Goal: Task Accomplishment & Management: Manage account settings

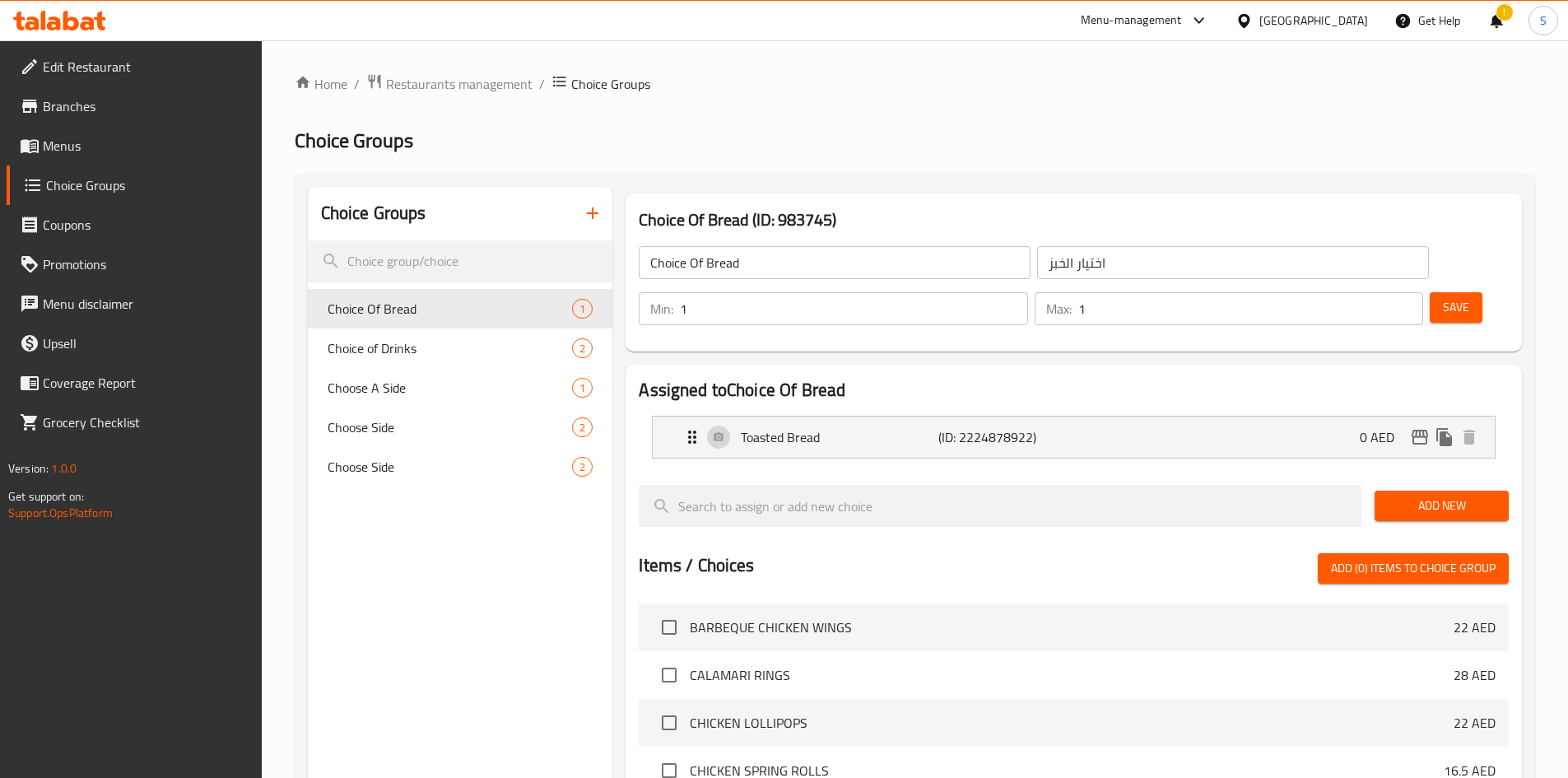
click at [1321, 35] on div "[GEOGRAPHIC_DATA]" at bounding box center [1301, 21] width 159 height 40
click at [1302, 16] on div "[GEOGRAPHIC_DATA]" at bounding box center [1314, 21] width 109 height 18
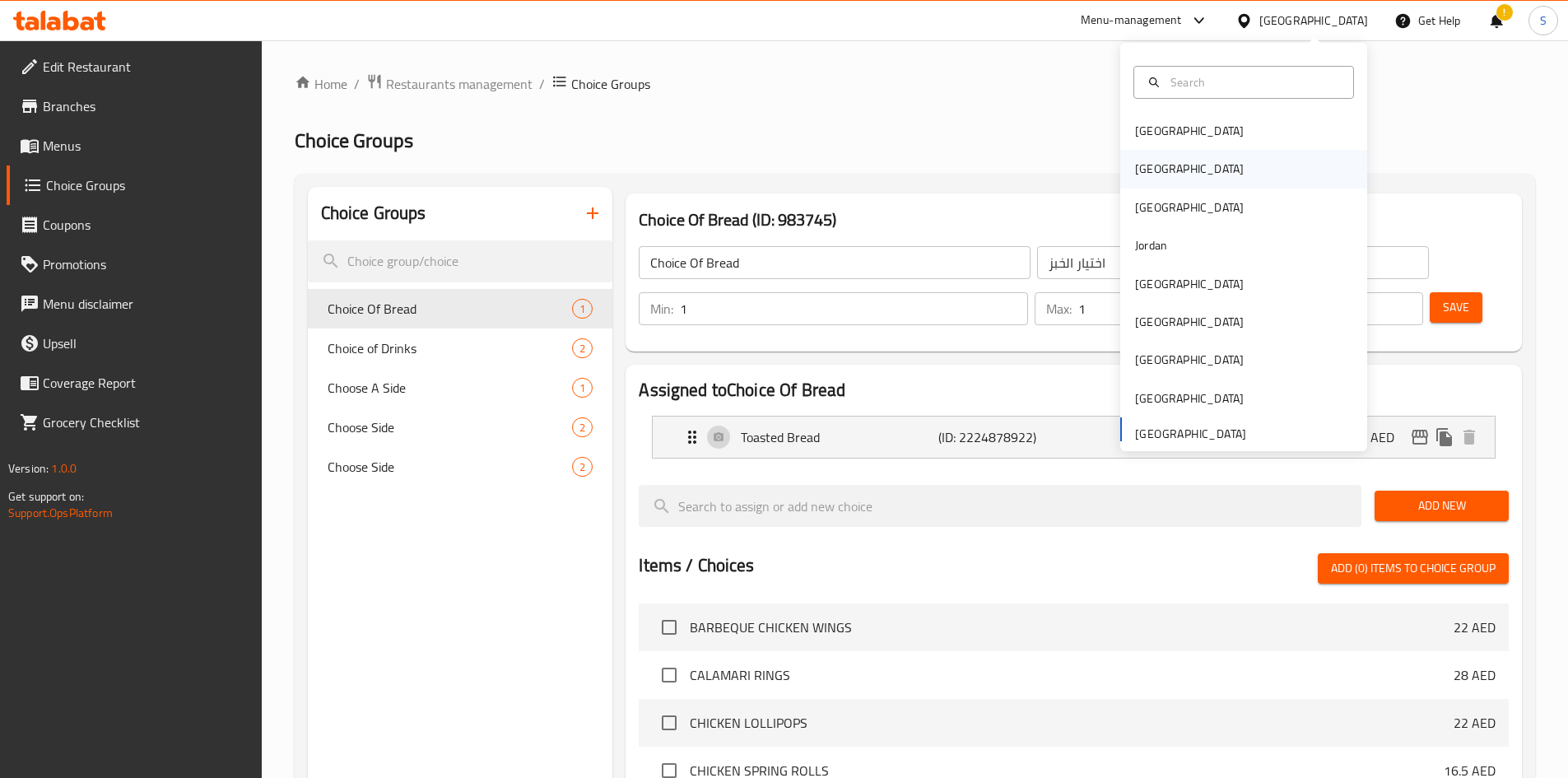
click at [1179, 171] on div "[GEOGRAPHIC_DATA]" at bounding box center [1244, 169] width 247 height 38
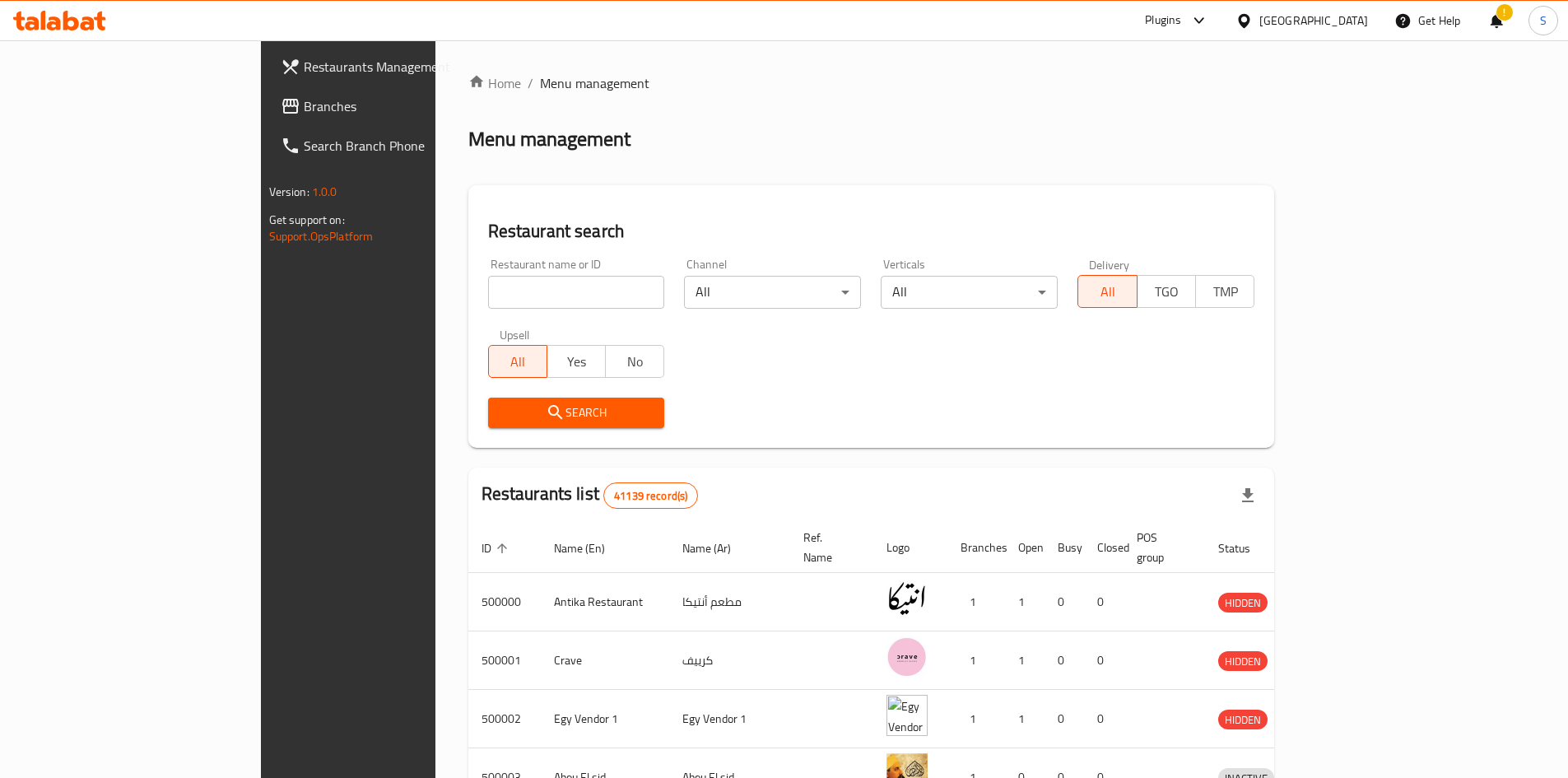
click at [1510, 40] on div "​ Plugins [GEOGRAPHIC_DATA] Get Help ! S Restaurants Management Branches Search…" at bounding box center [784, 409] width 1568 height 738
click at [1496, 17] on div "!" at bounding box center [1496, 21] width 18 height 40
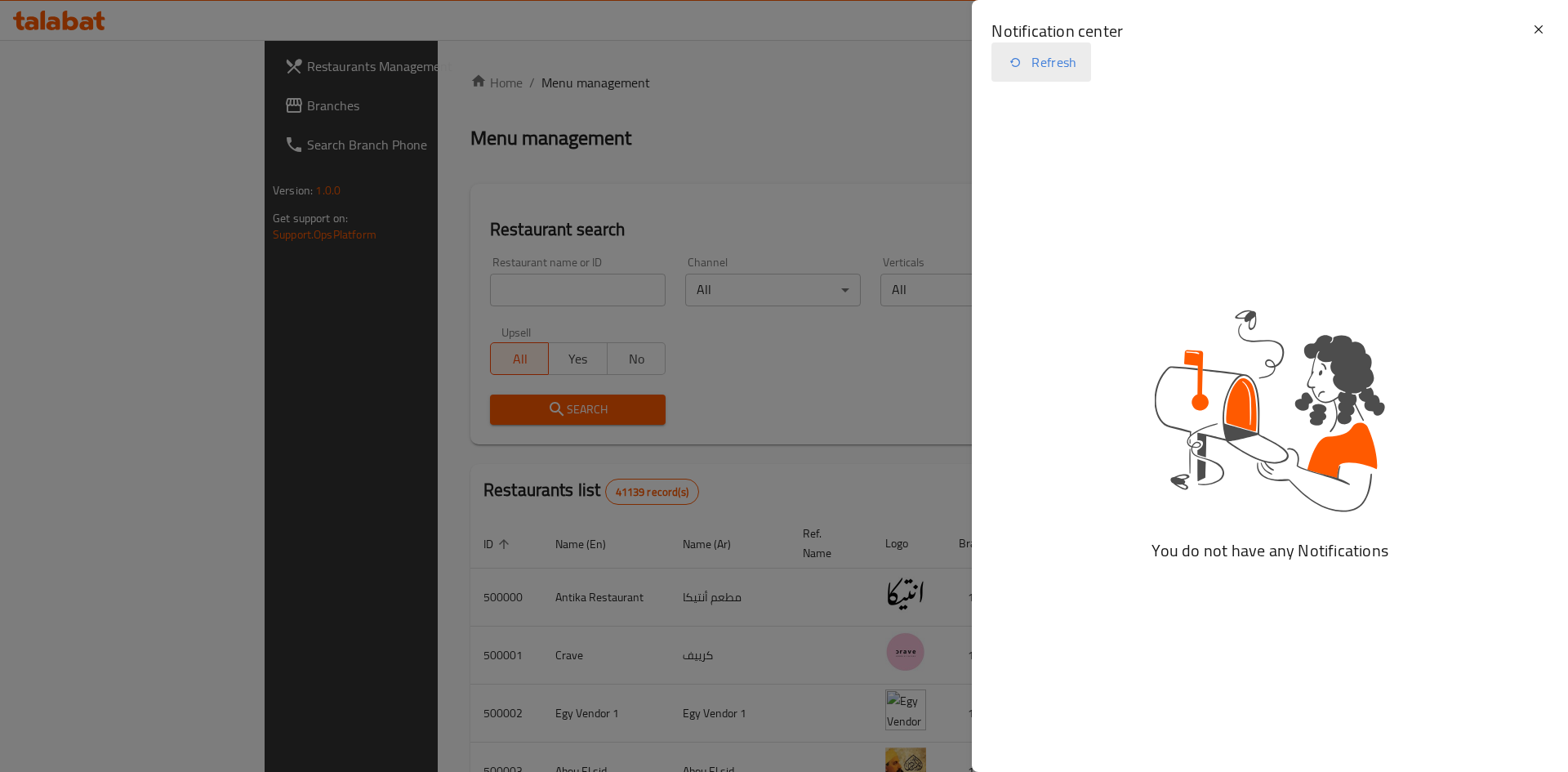
click at [1054, 75] on button "Refresh" at bounding box center [1040, 62] width 99 height 39
click at [1053, 60] on button "Refresh" at bounding box center [1040, 62] width 99 height 39
click at [1053, 60] on p "Updated: Now" at bounding box center [1024, 64] width 66 height 20
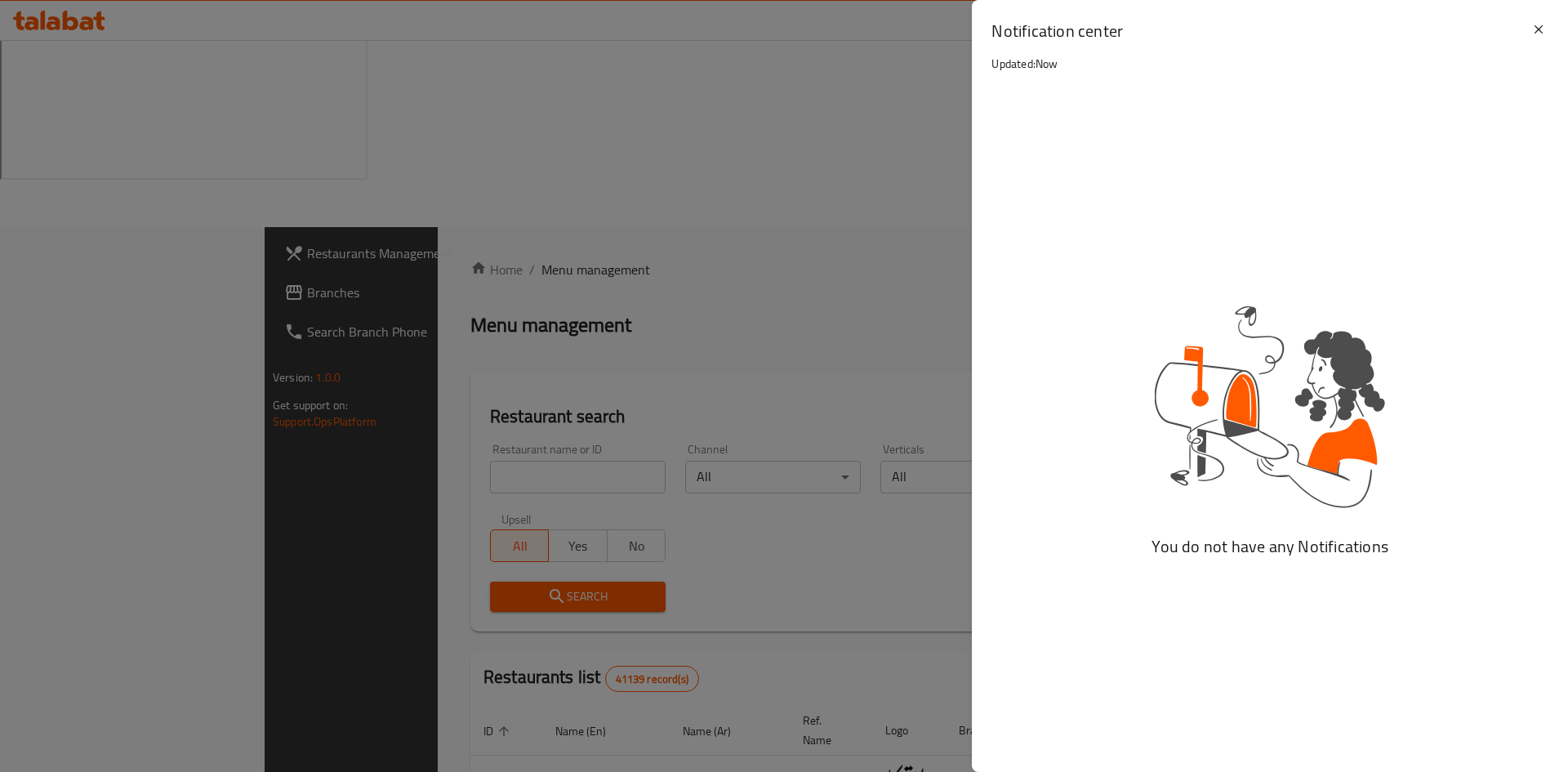
click at [1186, 43] on div "Notification center Updated: Now" at bounding box center [1260, 60] width 538 height 80
click at [951, 56] on div at bounding box center [784, 386] width 1568 height 772
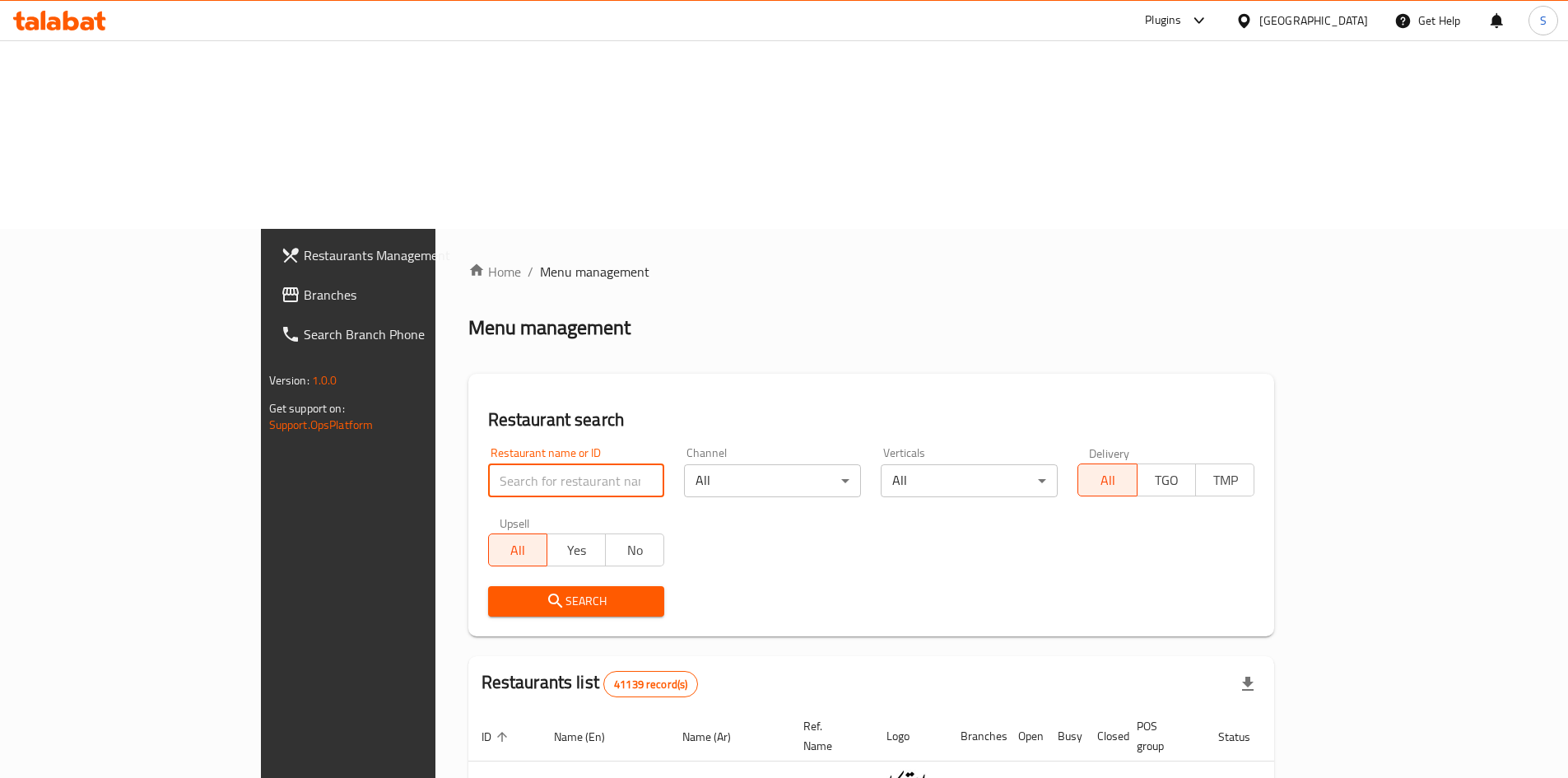
click at [488, 464] on input "search" at bounding box center [576, 481] width 177 height 33
paste input "655151"
type input "655151"
click at [488, 586] on button "Search" at bounding box center [576, 601] width 177 height 30
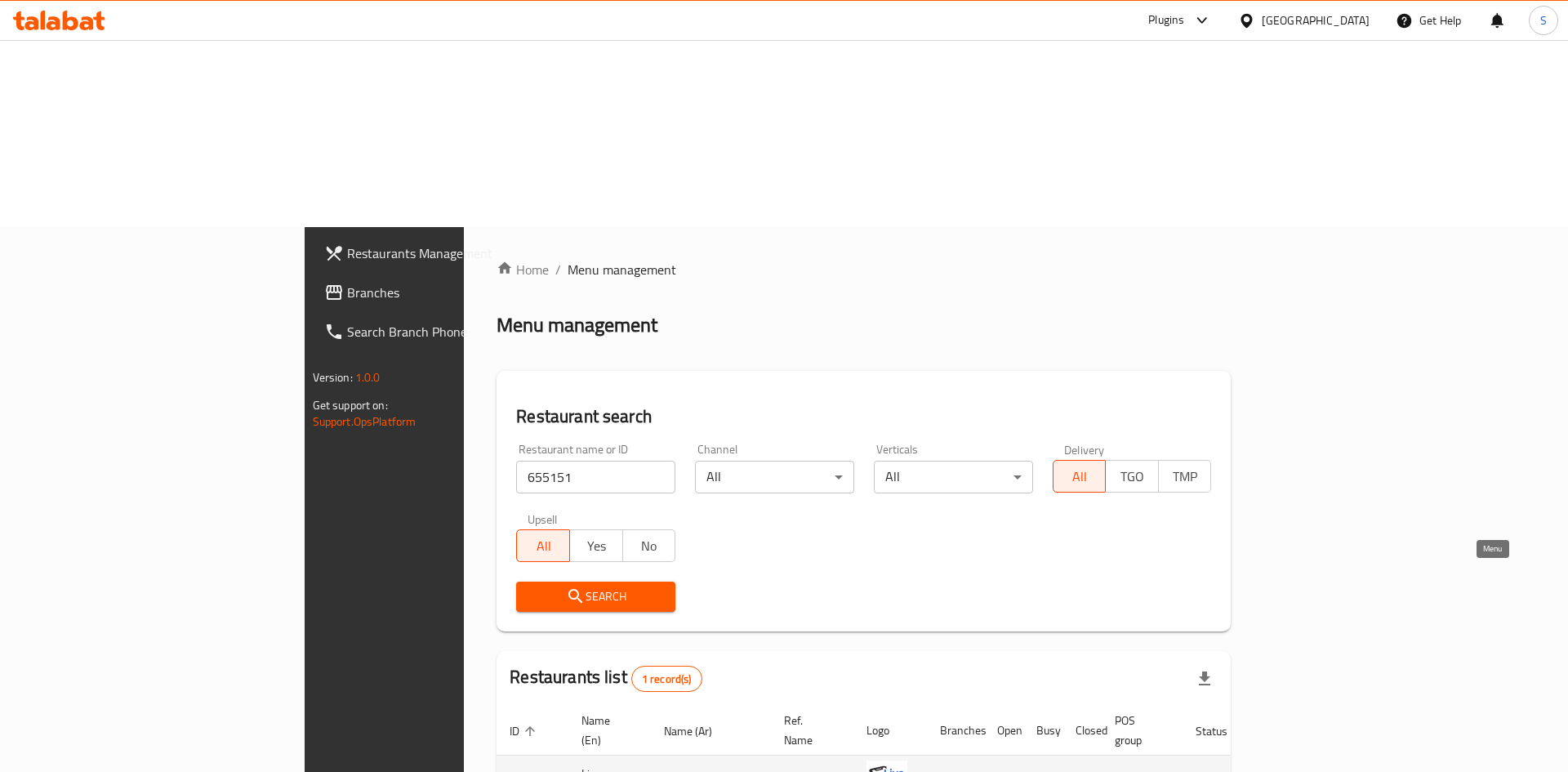
click at [1298, 771] on icon "enhanced table" at bounding box center [1294, 785] width 6 height 7
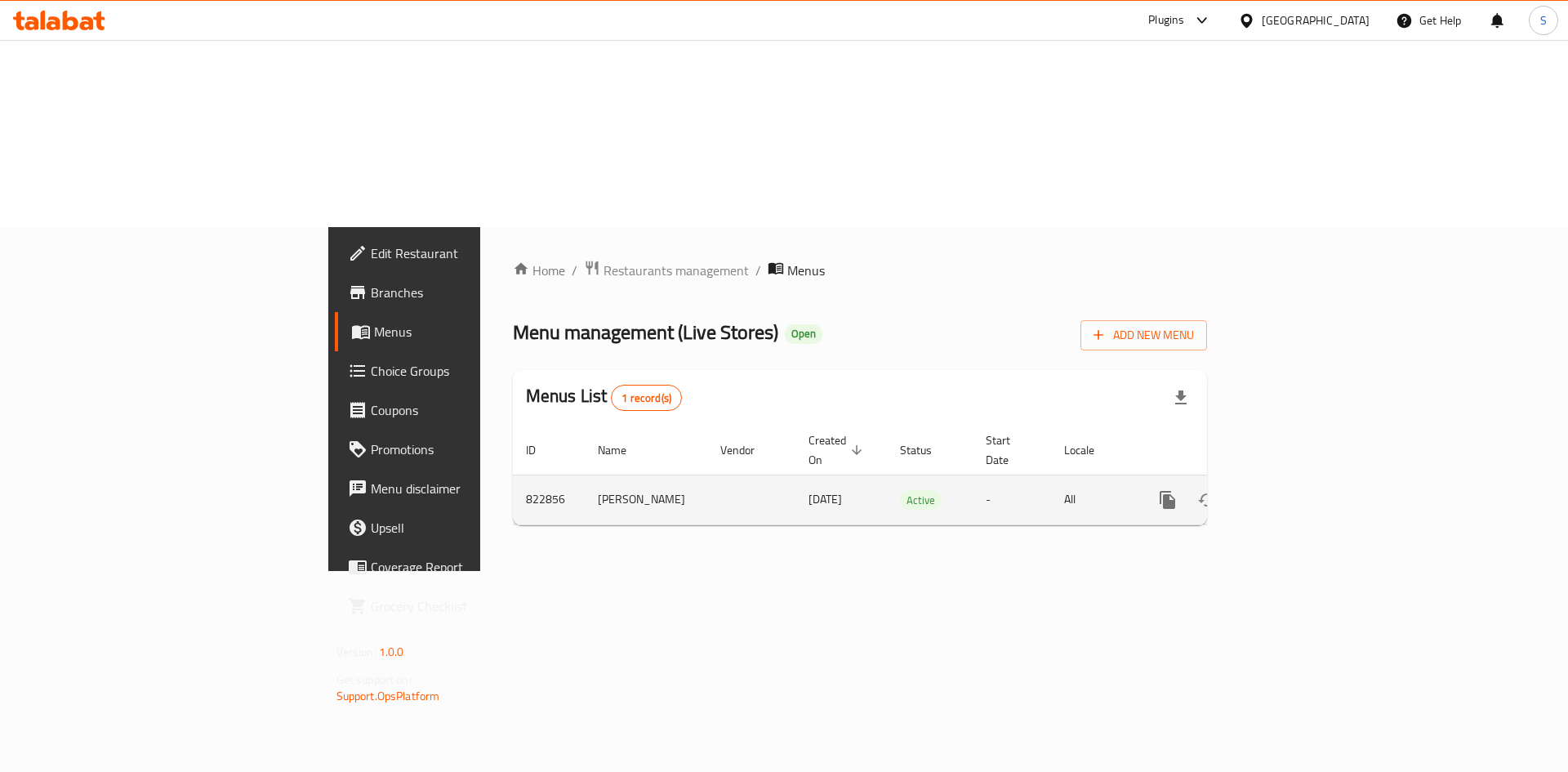
click at [513, 475] on td "822856" at bounding box center [549, 499] width 72 height 50
copy td "822856"
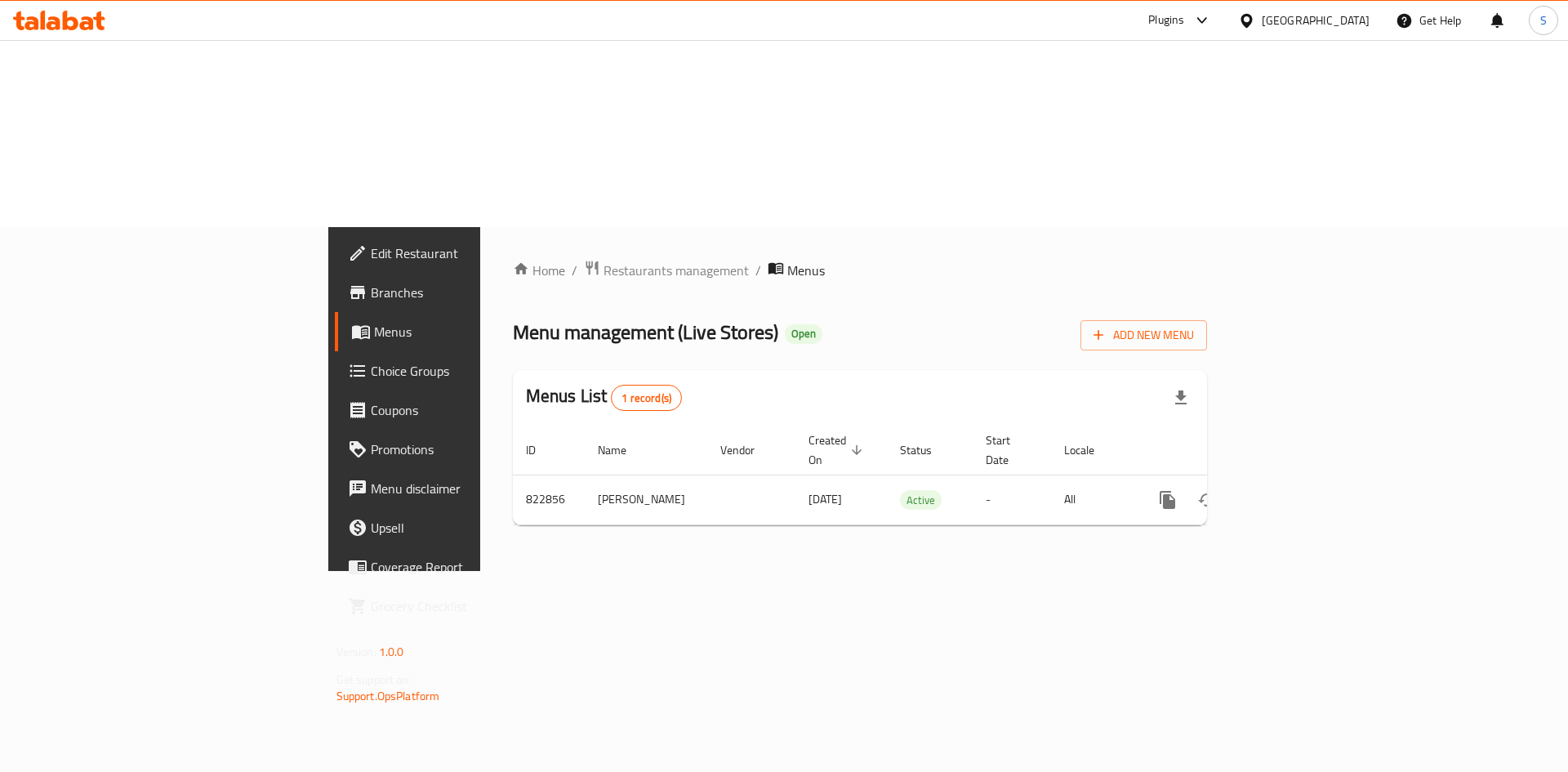
click at [480, 380] on div "Home / Restaurants management / Menus Menu management ( Live Stores ) Open Add …" at bounding box center [860, 399] width 761 height 344
click at [371, 283] on span "Branches" at bounding box center [474, 292] width 207 height 20
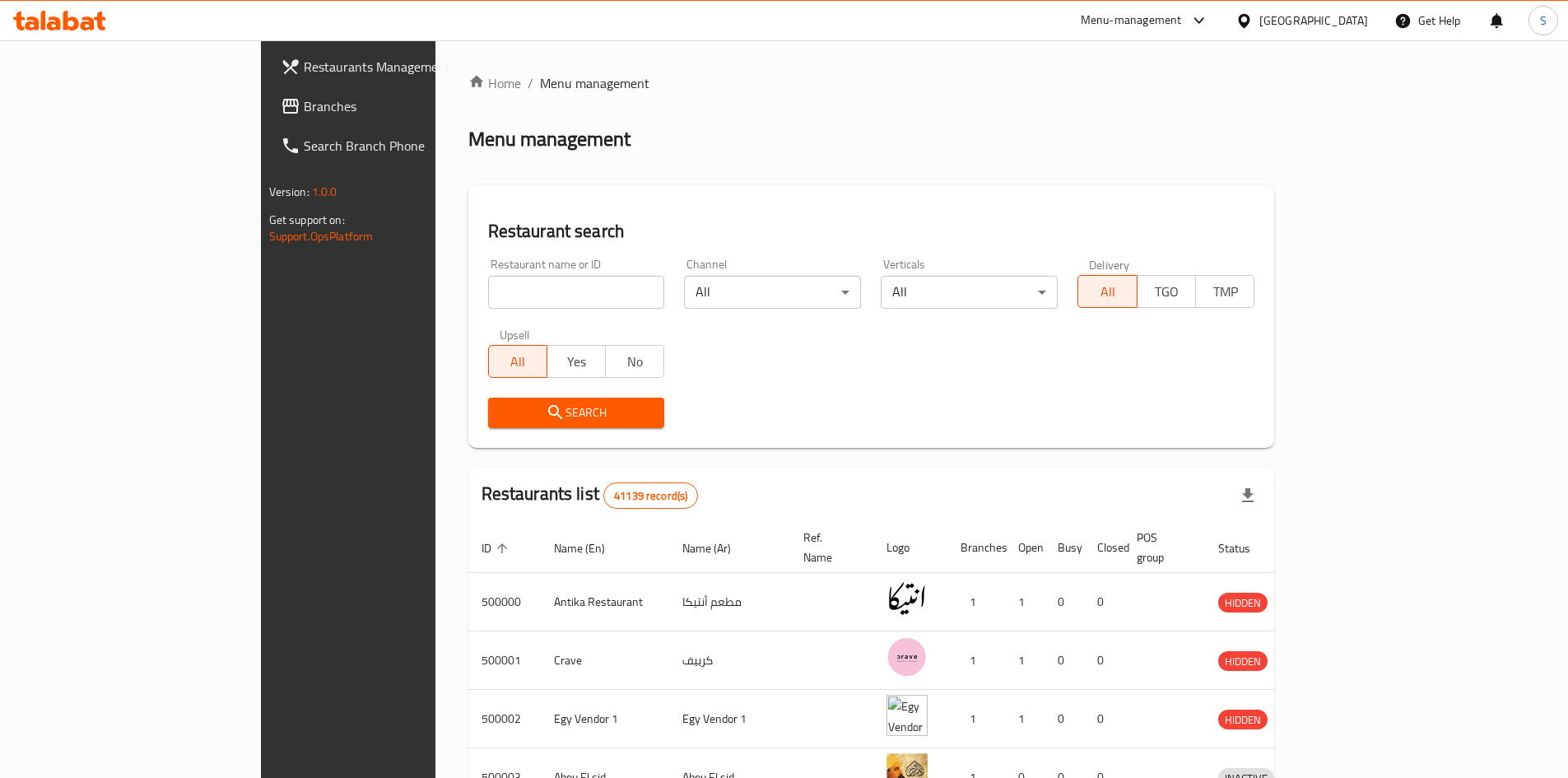
click at [1182, 29] on div "Menu-management" at bounding box center [1131, 21] width 101 height 20
click at [1136, 111] on div "Agent Campaigns Center" at bounding box center [1118, 110] width 124 height 18
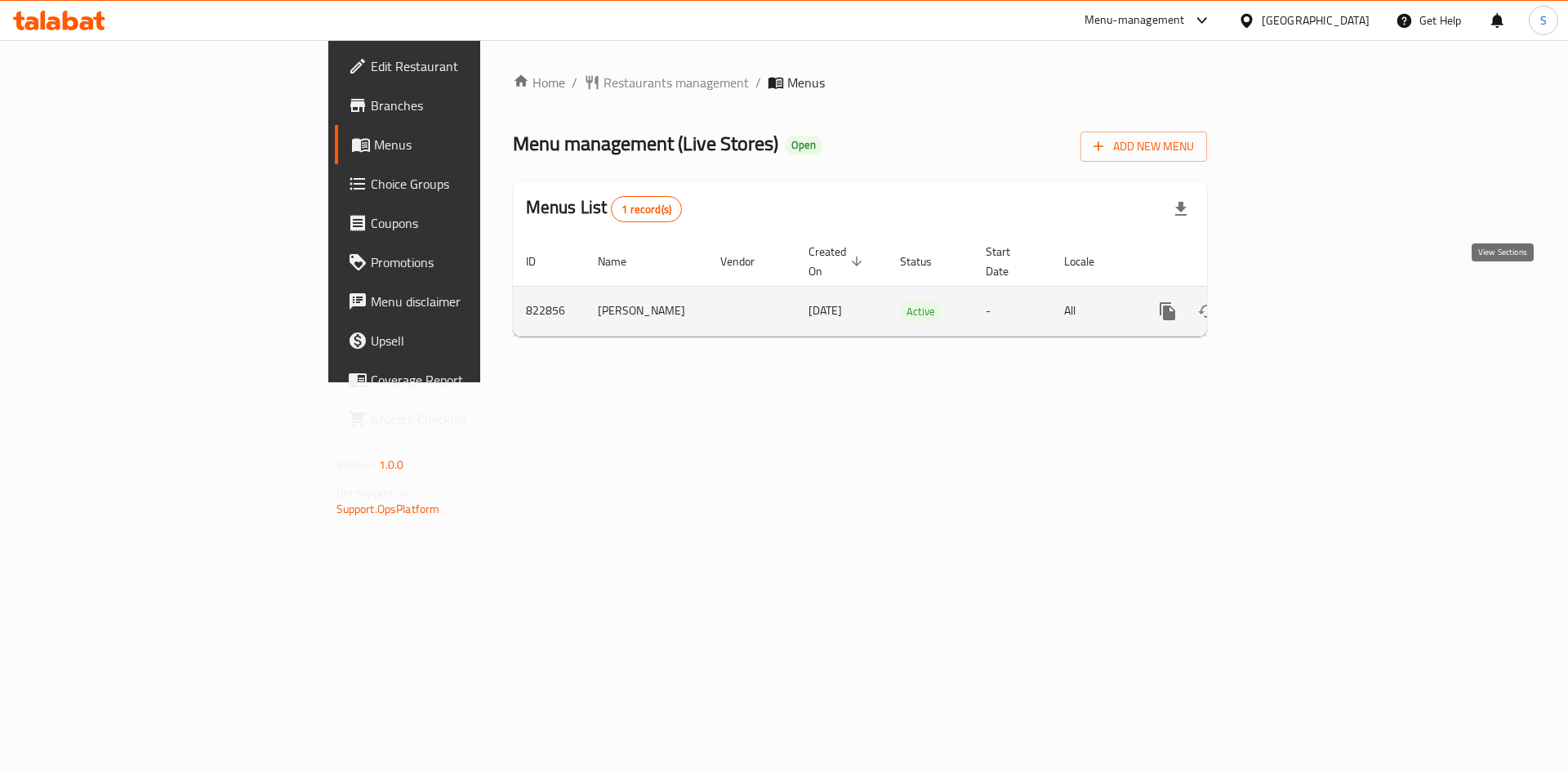
click at [1293, 304] on icon "enhanced table" at bounding box center [1285, 311] width 15 height 15
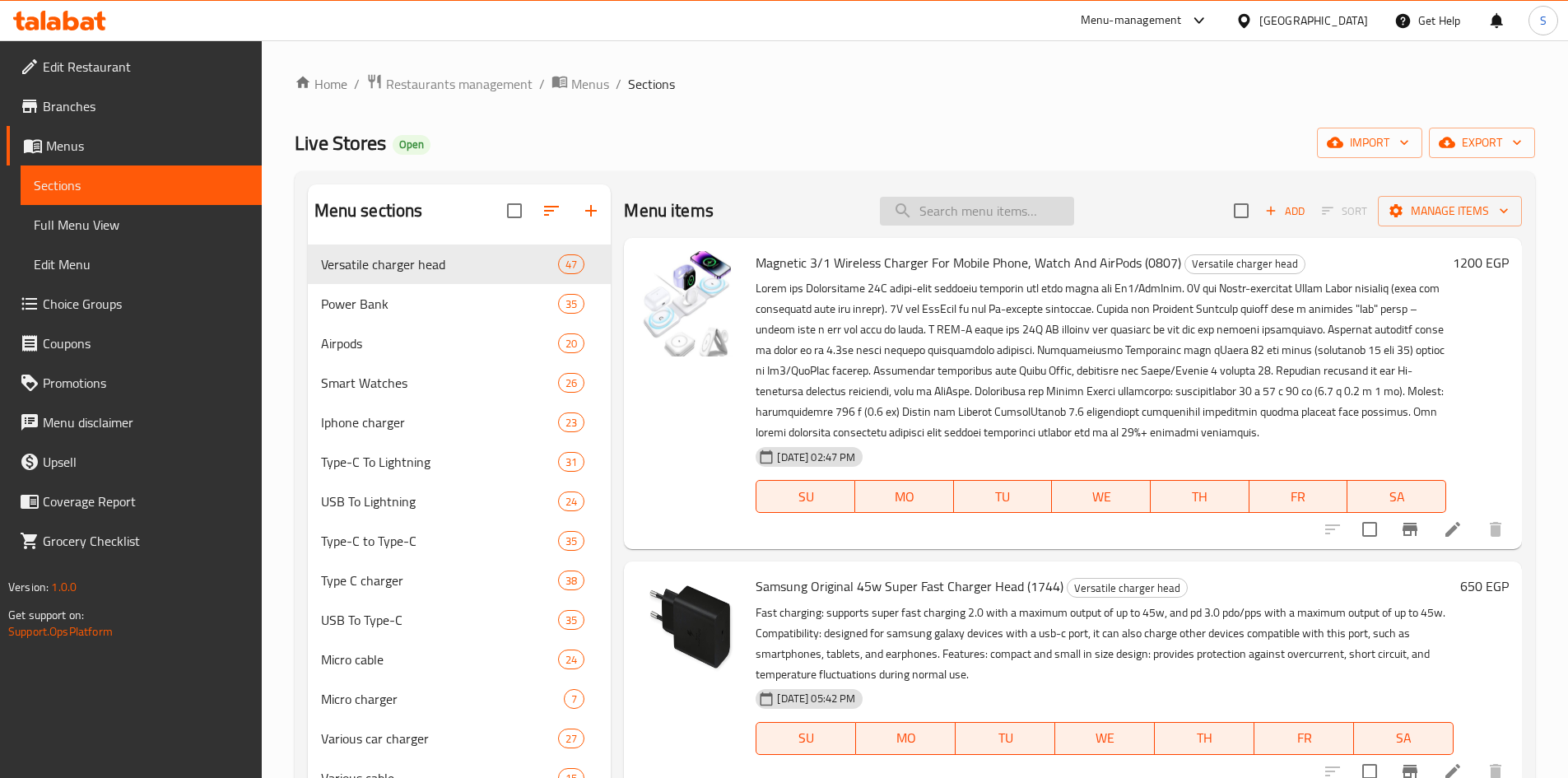
click at [1032, 219] on input "search" at bounding box center [978, 211] width 194 height 29
paste input "Usb charger header 20w (0615) borofone ba80a"
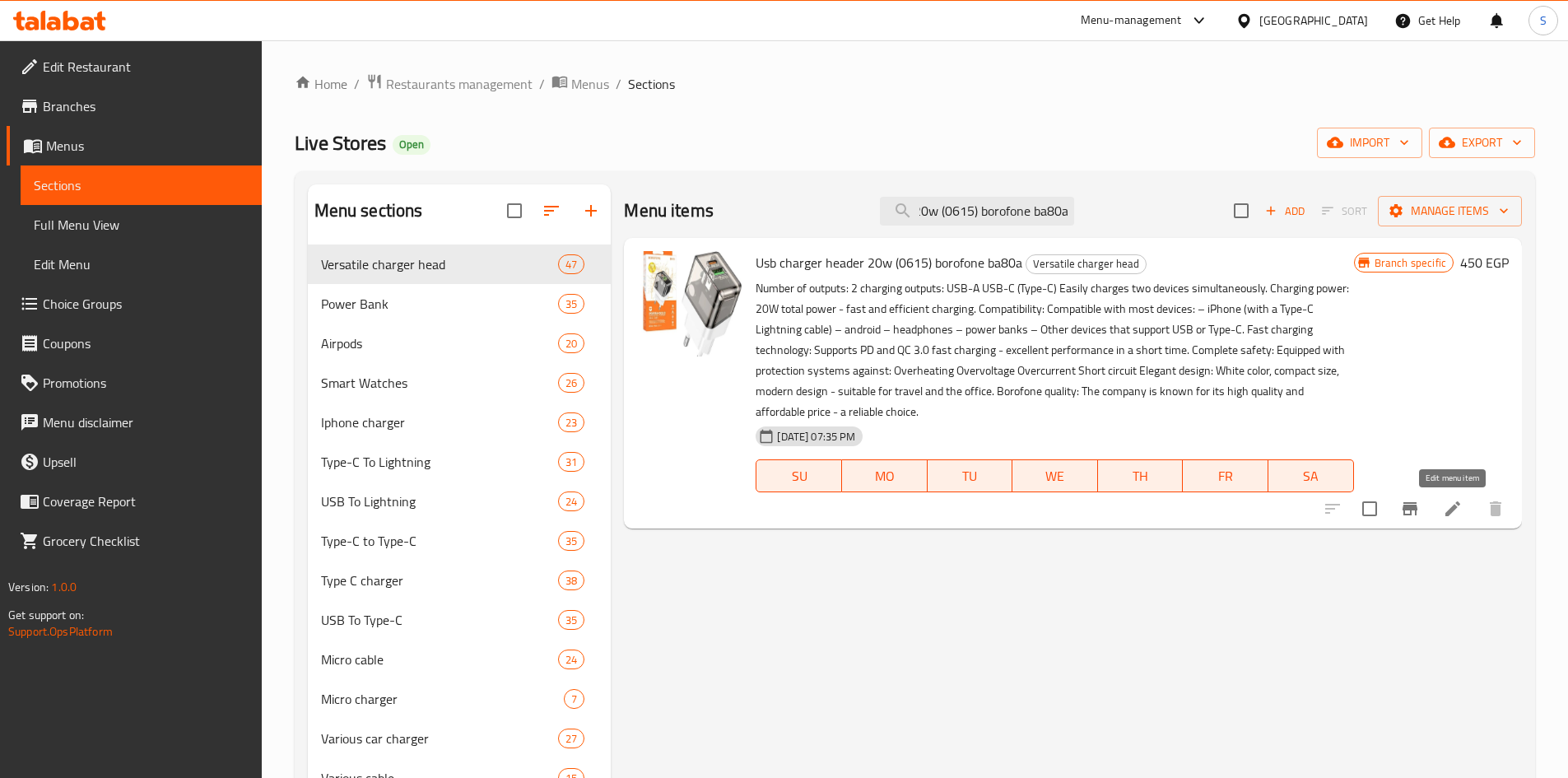
type input "Usb charger header 20w (0615) borofone ba80a"
click at [1456, 506] on icon at bounding box center [1453, 509] width 15 height 15
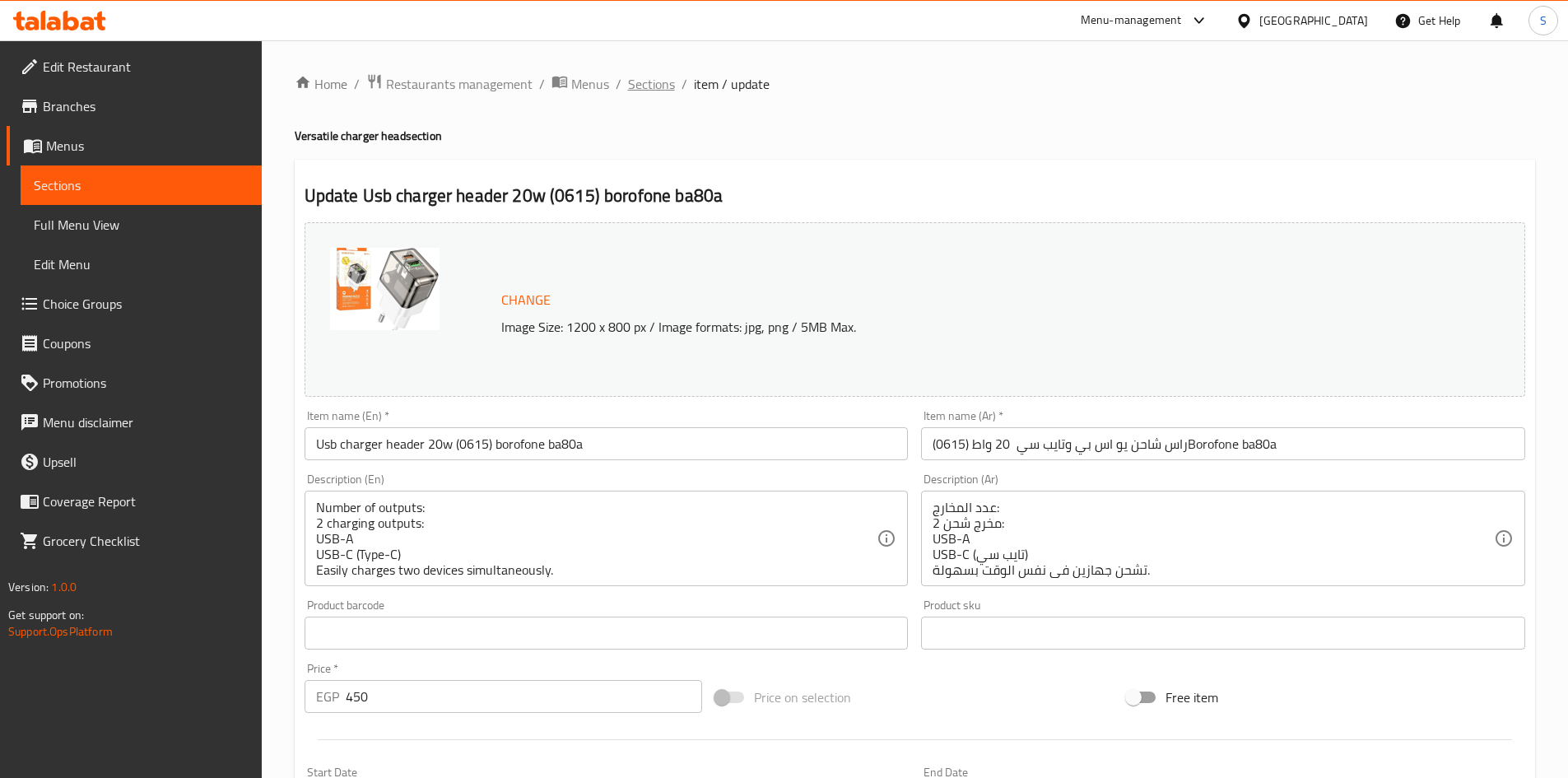
click at [646, 92] on span "Sections" at bounding box center [651, 84] width 47 height 20
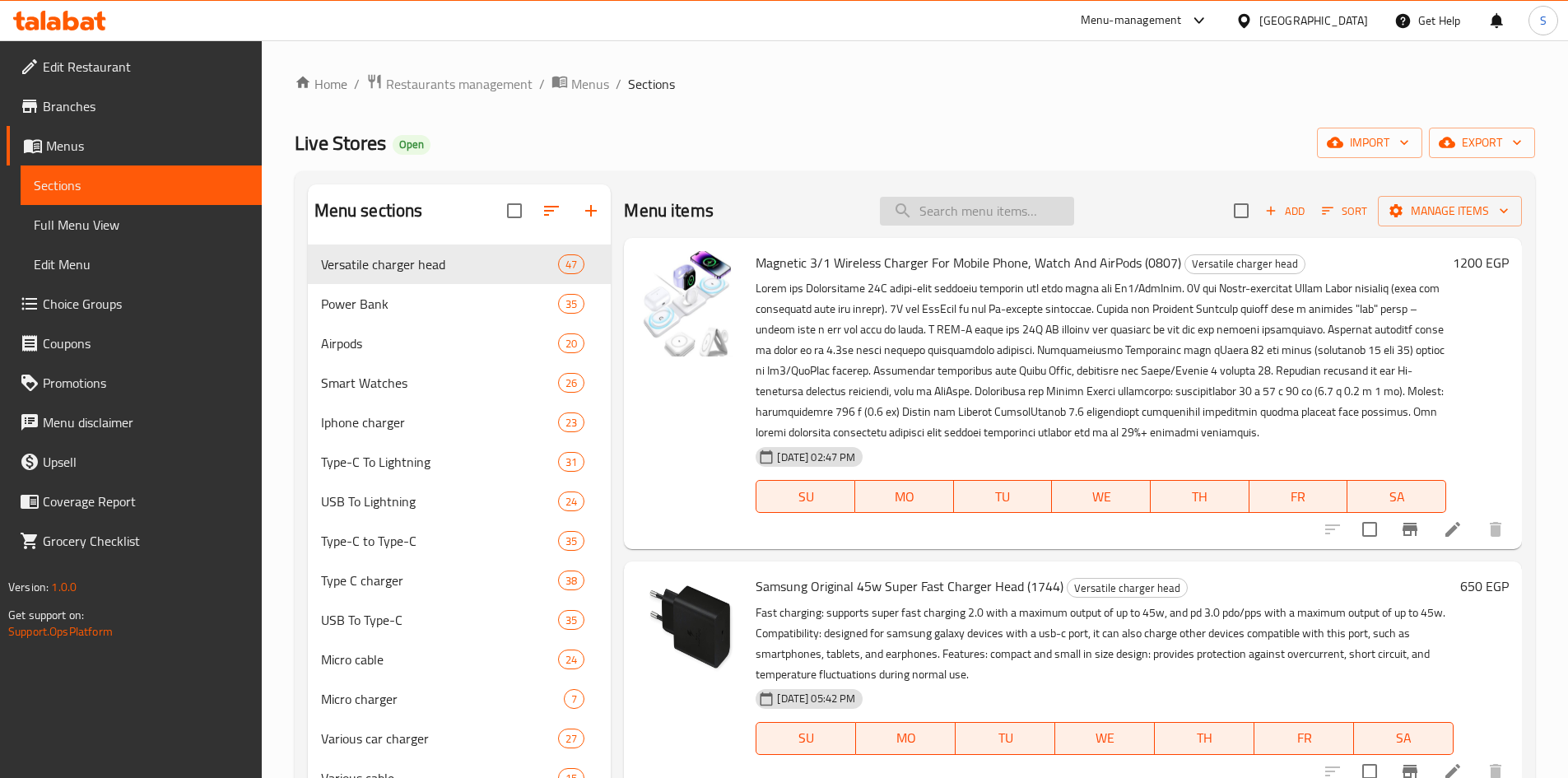
click at [978, 225] on input "search" at bounding box center [978, 211] width 194 height 29
paste input "Borofone Ba80a USB And Type-C 20W Charger Head"
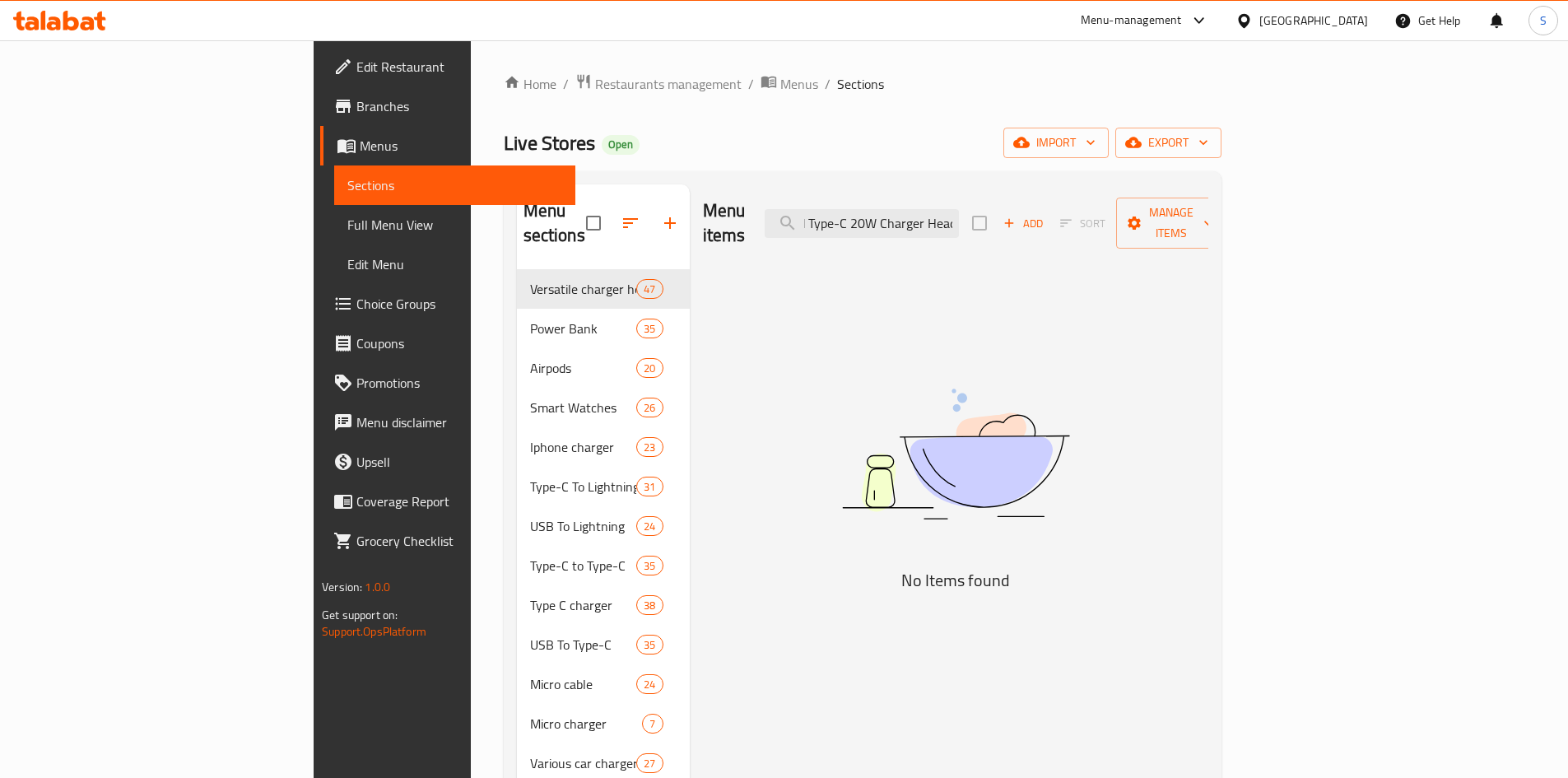
type input "Borofone Ba80a USB And Type-C 20W Charger Head"
